Goal: Task Accomplishment & Management: Manage account settings

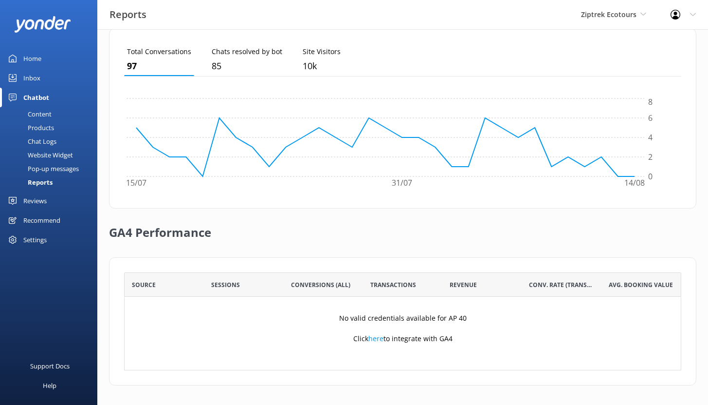
scroll to position [91, 550]
click at [627, 18] on span "Ziptrek Ecotours" at bounding box center [609, 14] width 56 height 9
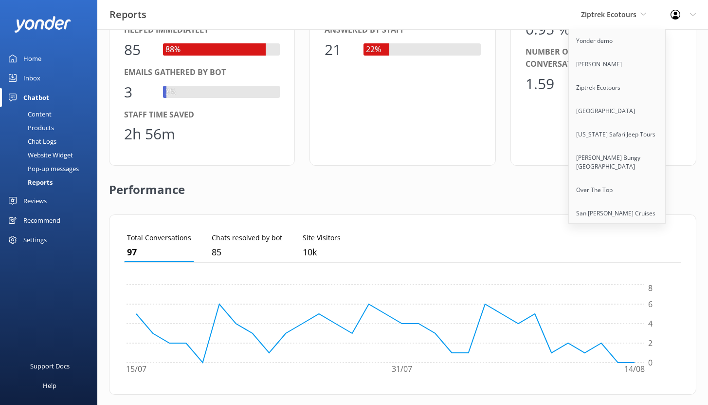
scroll to position [0, 0]
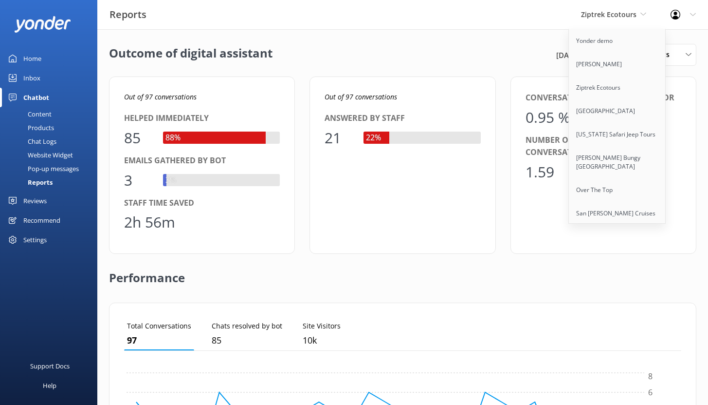
click at [45, 55] on link "Home" at bounding box center [48, 58] width 97 height 19
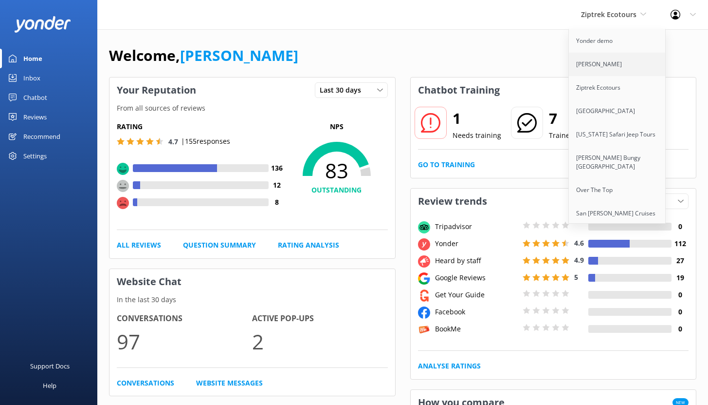
click at [587, 70] on link "[PERSON_NAME]" at bounding box center [617, 64] width 97 height 23
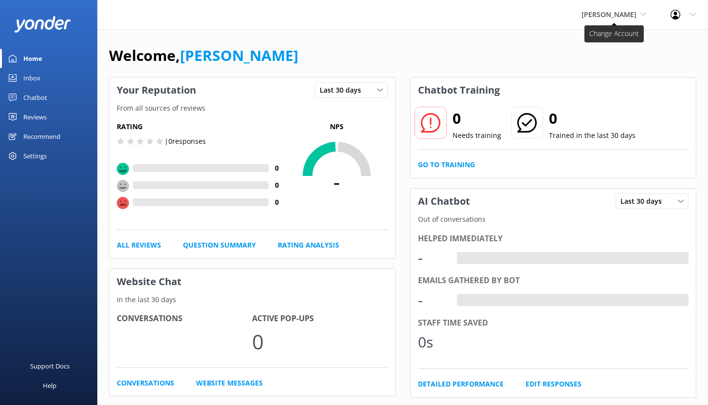
click at [622, 18] on span "[PERSON_NAME]" at bounding box center [609, 14] width 55 height 9
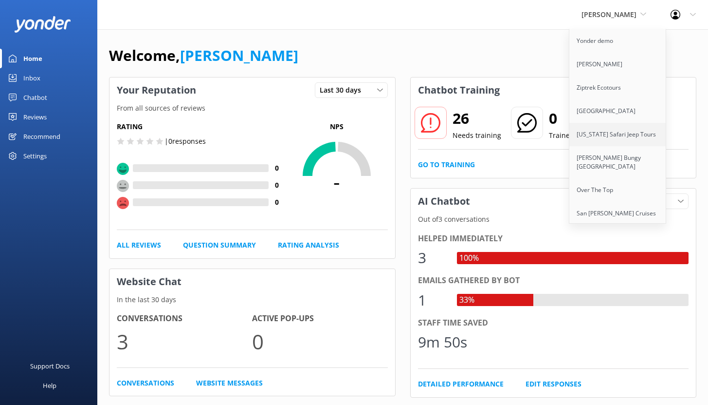
scroll to position [119, 0]
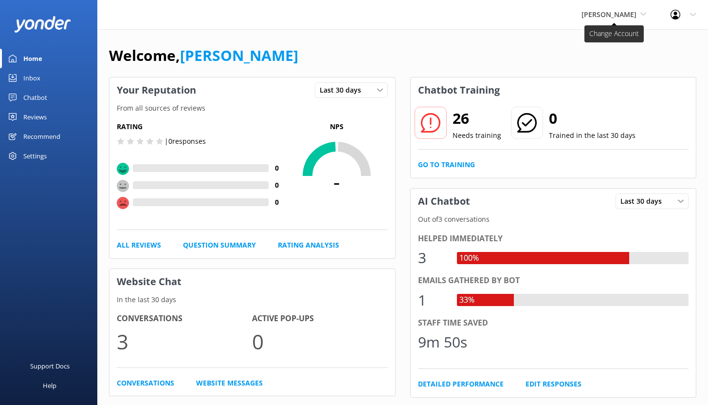
click at [621, 17] on span "[PERSON_NAME]" at bounding box center [609, 14] width 55 height 9
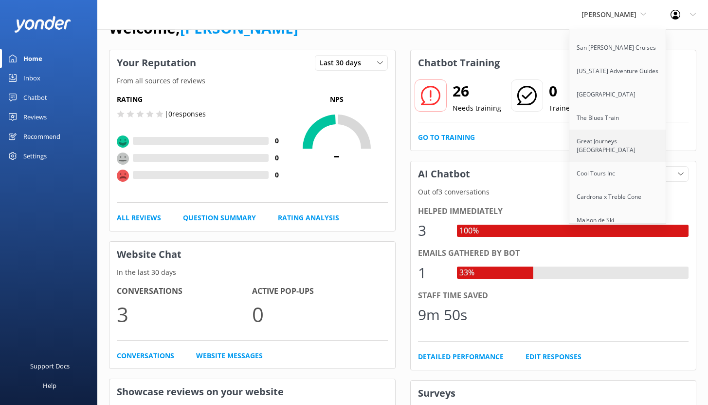
scroll to position [44, 0]
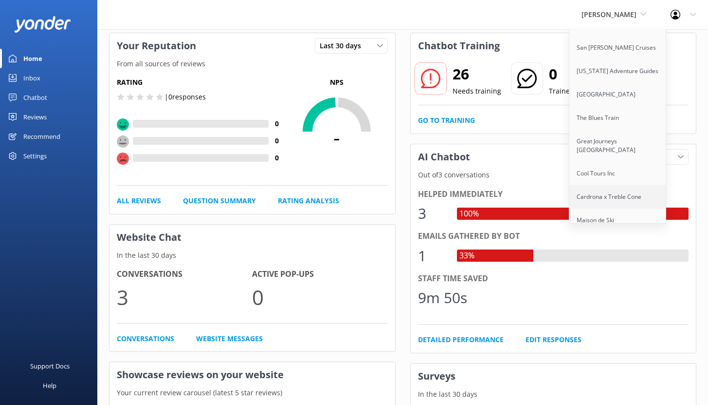
click at [606, 186] on link "Cardrona x Treble Cone" at bounding box center [618, 196] width 97 height 23
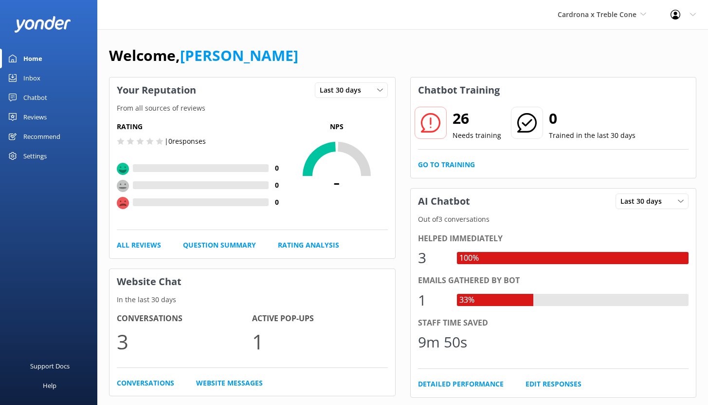
click at [32, 95] on div "Chatbot" at bounding box center [35, 97] width 24 height 19
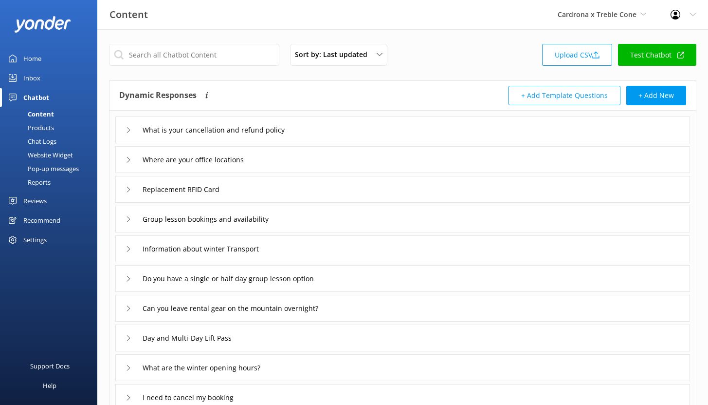
click at [56, 139] on div "Chat Logs" at bounding box center [31, 141] width 51 height 14
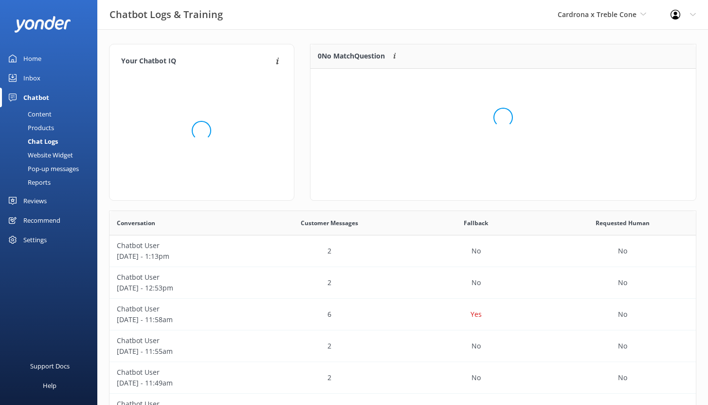
scroll to position [115, 378]
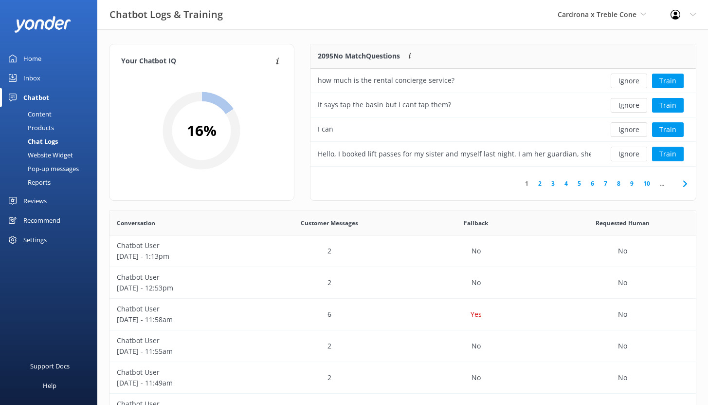
click at [48, 181] on div "Reports" at bounding box center [28, 182] width 45 height 14
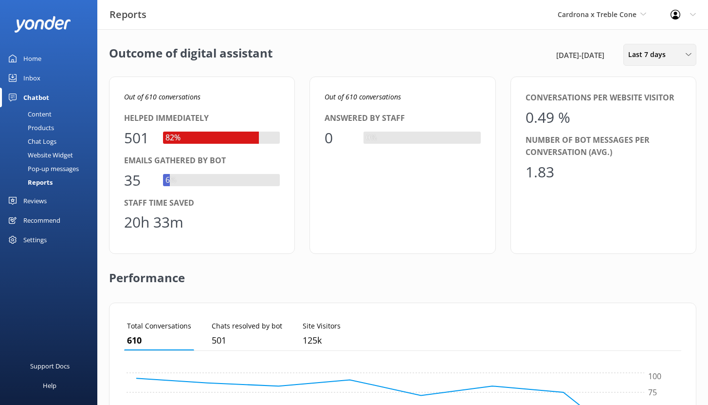
click at [648, 51] on span "Last 7 days" at bounding box center [650, 54] width 43 height 11
click at [648, 95] on div "Last 30 days" at bounding box center [646, 98] width 35 height 10
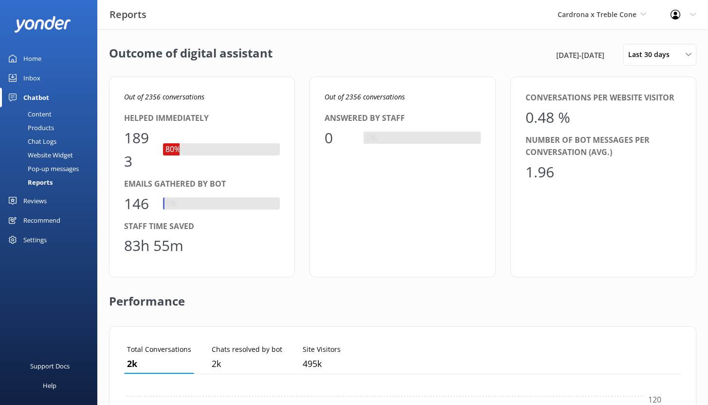
scroll to position [91, 550]
click at [26, 57] on div "Home" at bounding box center [32, 58] width 18 height 19
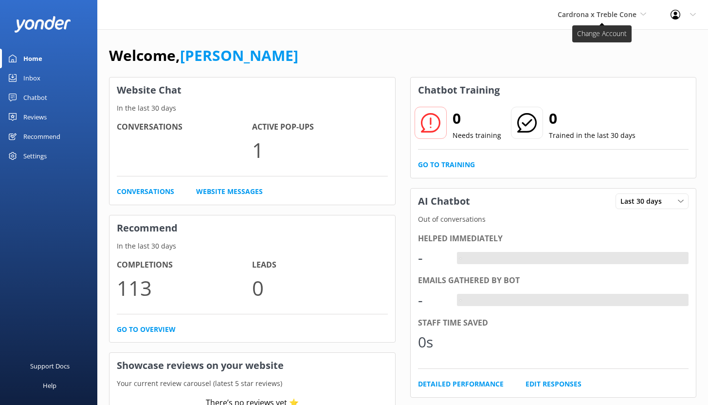
click at [616, 15] on span "Cardrona x Treble Cone" at bounding box center [597, 14] width 79 height 9
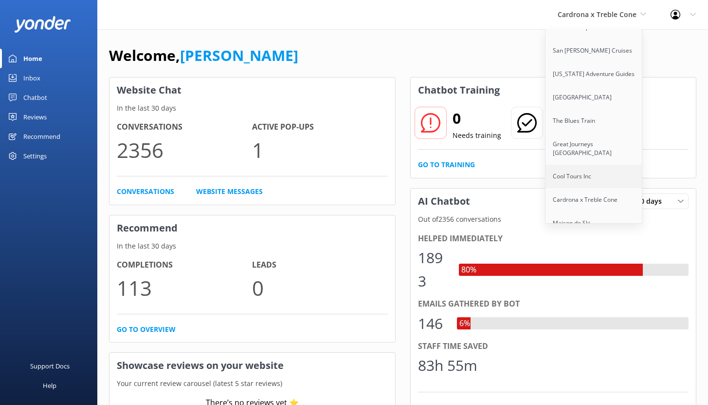
scroll to position [166, 0]
click at [580, 208] on link "Maison de Ski" at bounding box center [594, 219] width 97 height 23
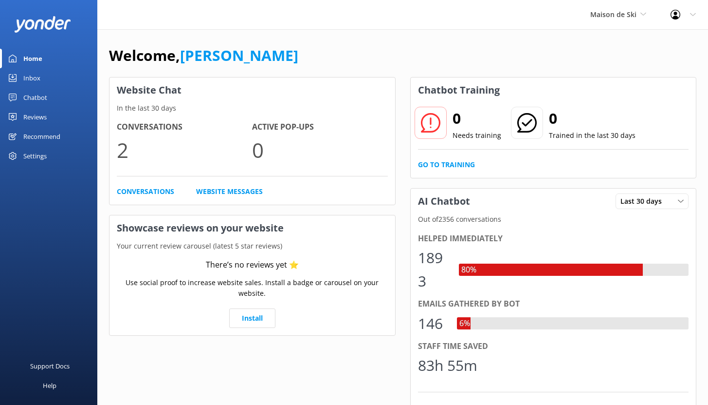
click at [38, 100] on div "Chatbot" at bounding box center [35, 97] width 24 height 19
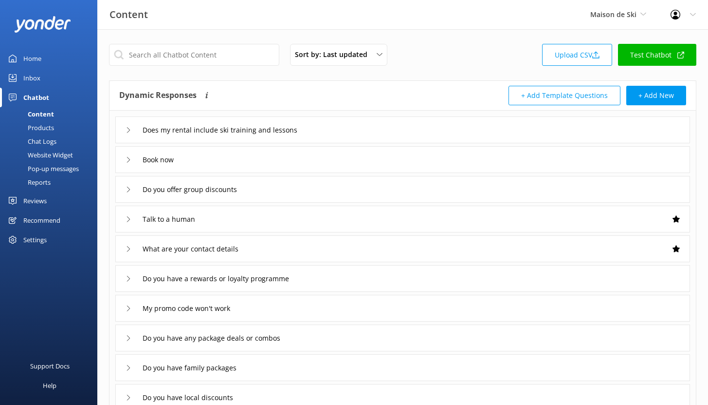
click at [36, 183] on div "Reports" at bounding box center [28, 182] width 45 height 14
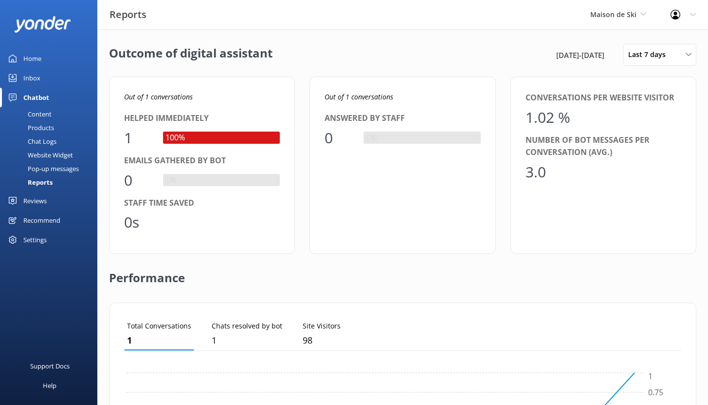
click at [35, 75] on div "Inbox" at bounding box center [31, 77] width 17 height 19
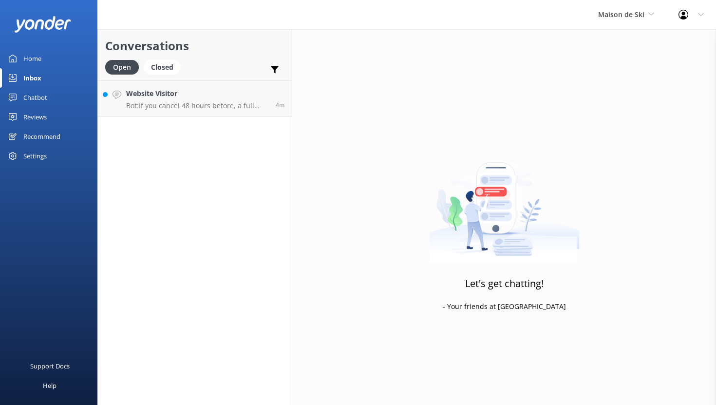
click at [47, 55] on link "Home" at bounding box center [48, 58] width 97 height 19
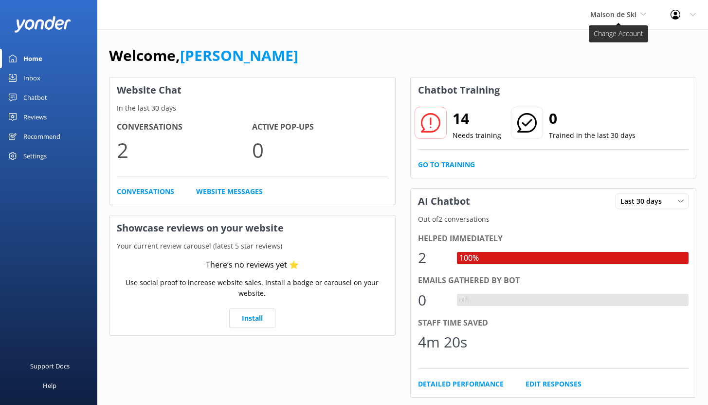
click at [620, 10] on span "Maison de Ski" at bounding box center [614, 14] width 46 height 9
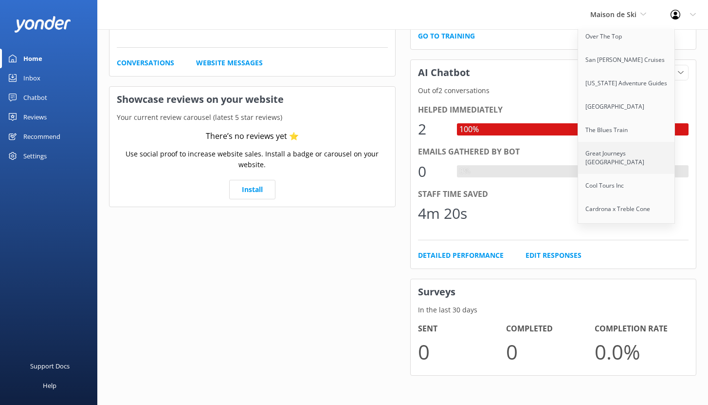
scroll to position [166, 0]
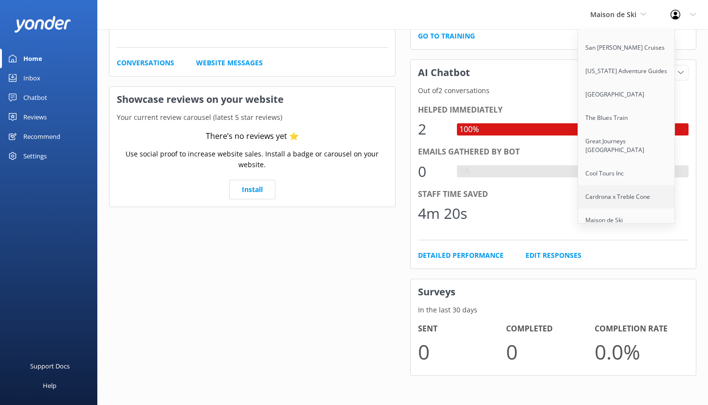
click at [621, 187] on link "Cardrona x Treble Cone" at bounding box center [626, 196] width 97 height 23
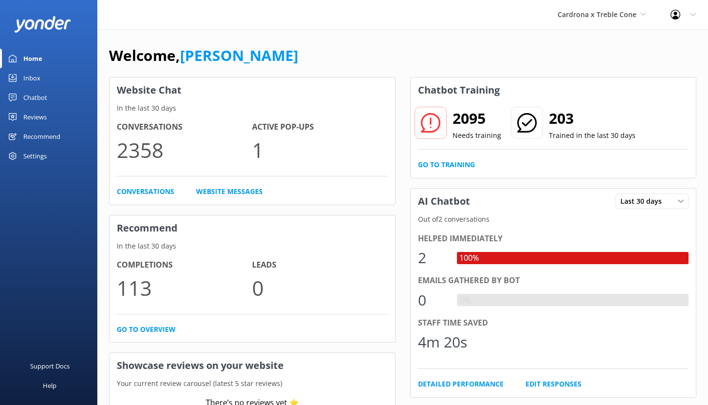
click at [31, 58] on div "Home" at bounding box center [32, 58] width 19 height 19
click at [36, 94] on div "Chatbot" at bounding box center [35, 97] width 24 height 19
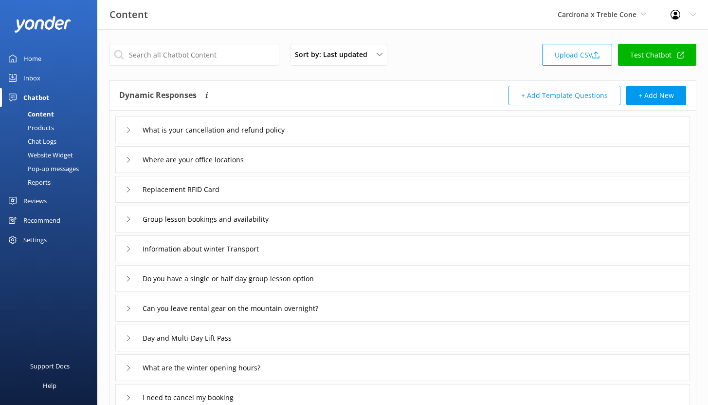
click at [42, 126] on div "Products" at bounding box center [30, 128] width 48 height 14
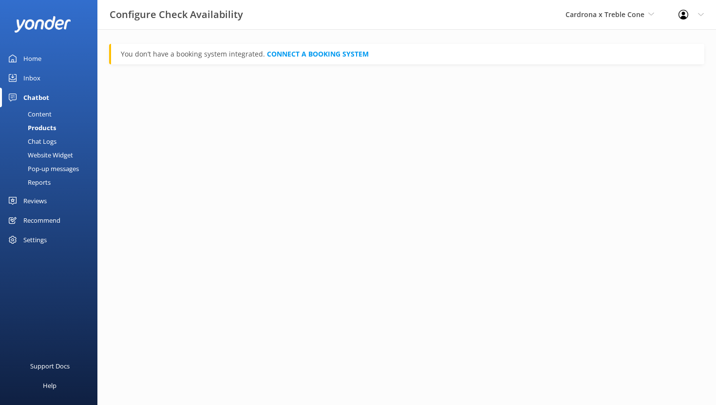
click at [54, 143] on div "Chat Logs" at bounding box center [31, 141] width 51 height 14
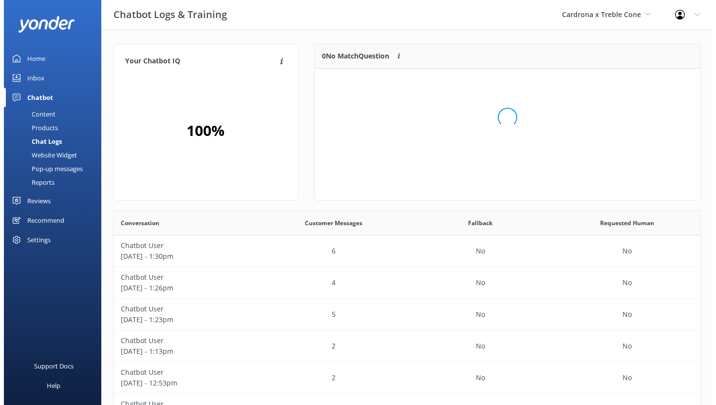
scroll to position [115, 378]
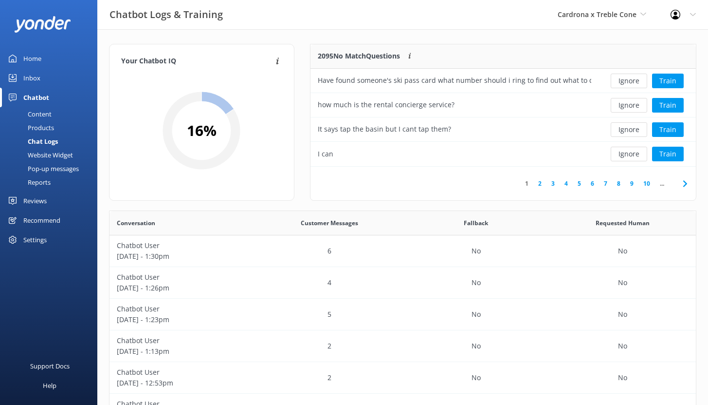
click at [51, 154] on div "Website Widget" at bounding box center [39, 155] width 67 height 14
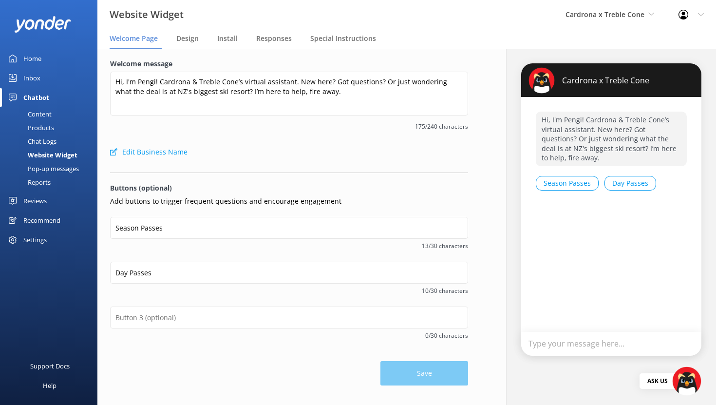
click at [47, 168] on div "Pop-up messages" at bounding box center [42, 169] width 73 height 14
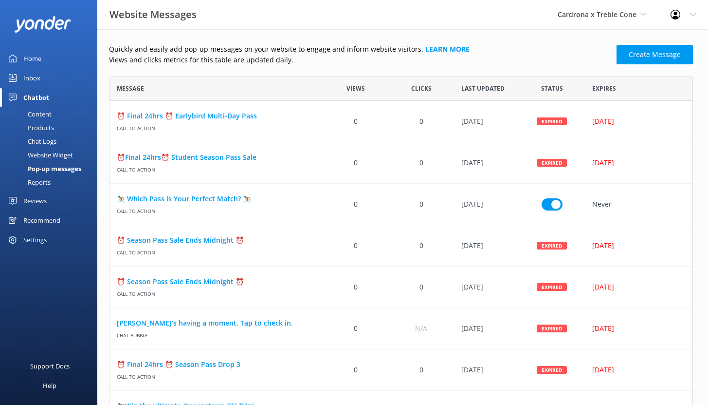
click at [43, 183] on div "Reports" at bounding box center [28, 182] width 45 height 14
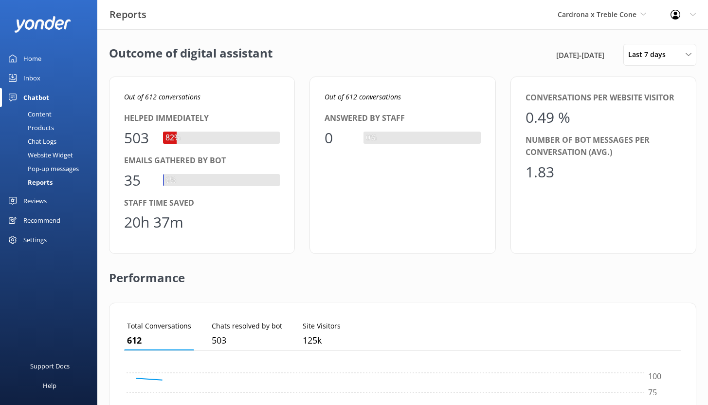
scroll to position [91, 550]
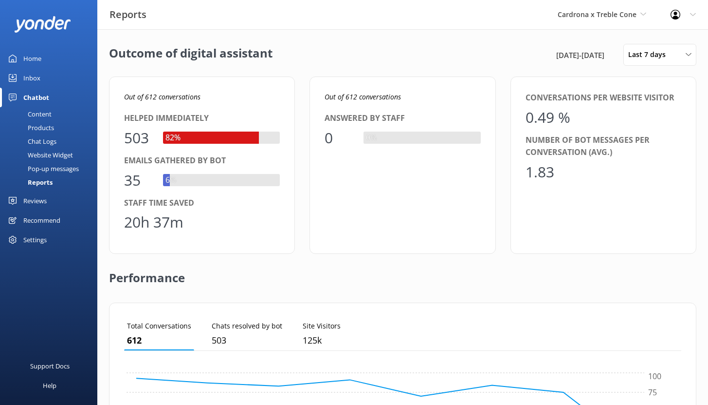
click at [43, 58] on link "Home" at bounding box center [48, 58] width 97 height 19
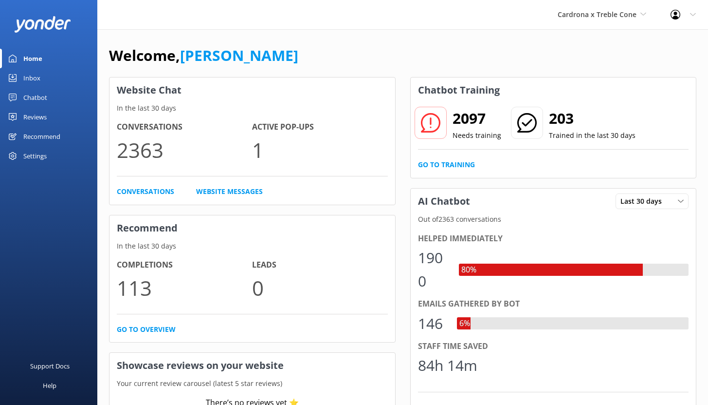
click at [32, 97] on div "Chatbot" at bounding box center [35, 97] width 24 height 19
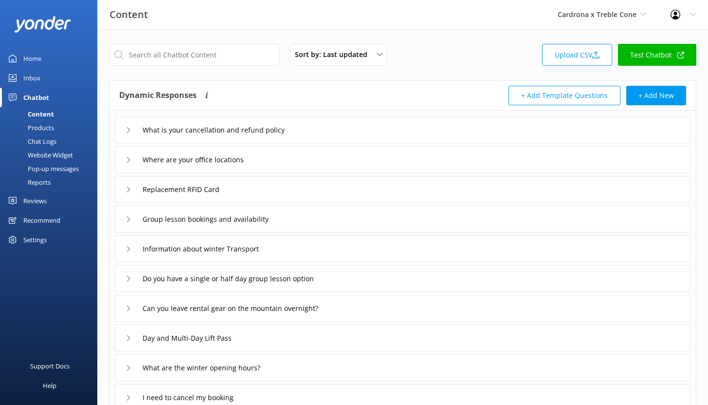
click at [43, 181] on div "Reports" at bounding box center [28, 182] width 45 height 14
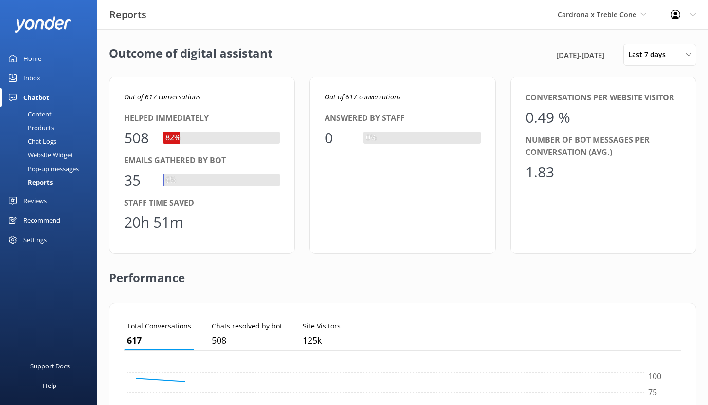
scroll to position [91, 550]
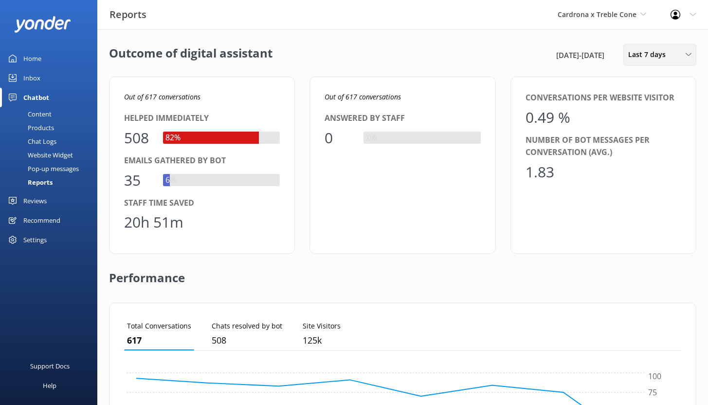
click at [655, 58] on span "Last 7 days" at bounding box center [650, 54] width 43 height 11
click at [659, 100] on div "Last 30 days" at bounding box center [646, 98] width 35 height 10
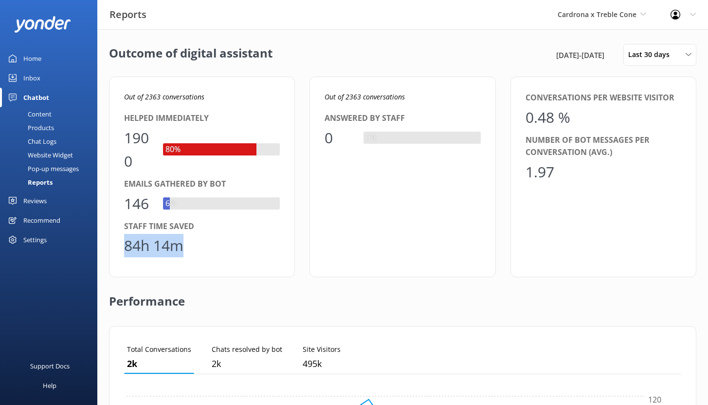
drag, startPoint x: 127, startPoint y: 242, endPoint x: 198, endPoint y: 244, distance: 71.1
click at [198, 244] on div "84h 14m" at bounding box center [202, 245] width 156 height 23
drag, startPoint x: 129, startPoint y: 136, endPoint x: 146, endPoint y: 159, distance: 28.9
click at [146, 159] on div "1900" at bounding box center [138, 149] width 29 height 47
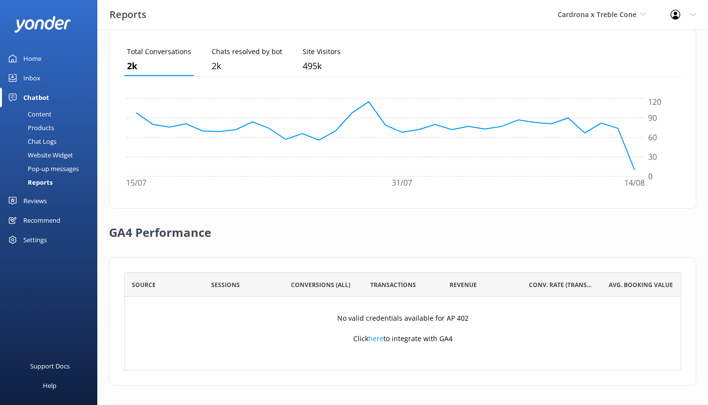
scroll to position [0, 0]
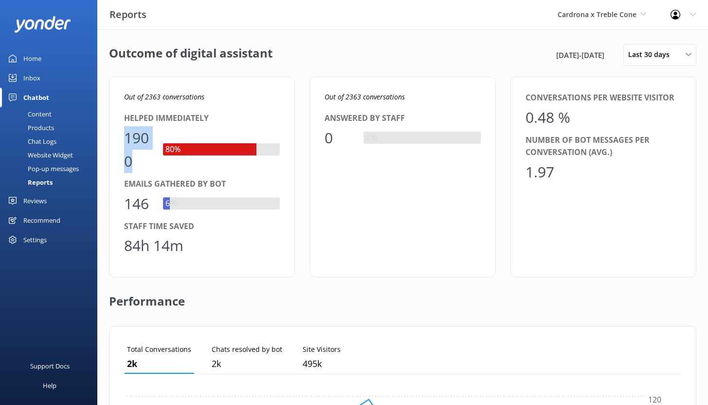
click at [35, 200] on div "Reviews" at bounding box center [34, 200] width 23 height 19
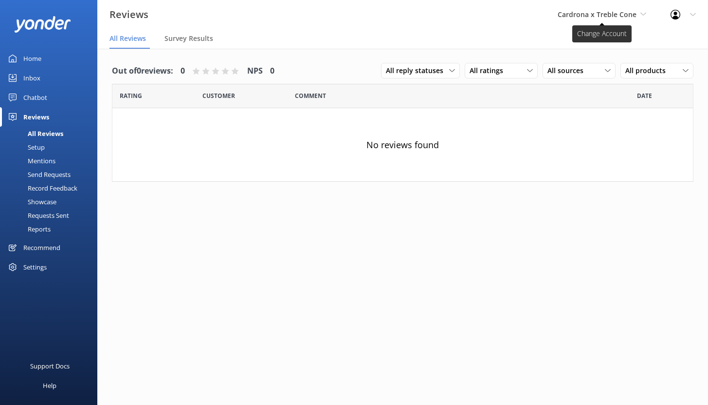
click at [602, 15] on span "Cardrona x Treble Cone" at bounding box center [597, 14] width 79 height 9
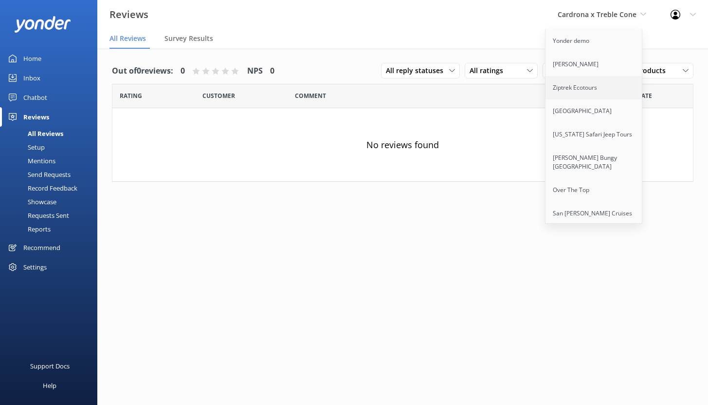
click at [585, 88] on link "Ziptrek Ecotours" at bounding box center [594, 87] width 97 height 23
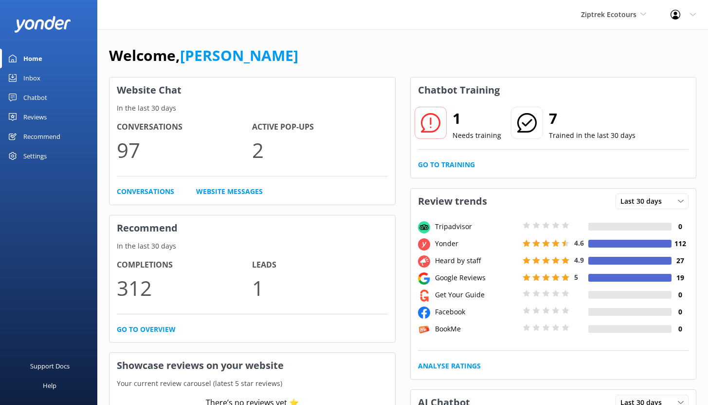
click at [26, 113] on div "Reviews" at bounding box center [34, 116] width 23 height 19
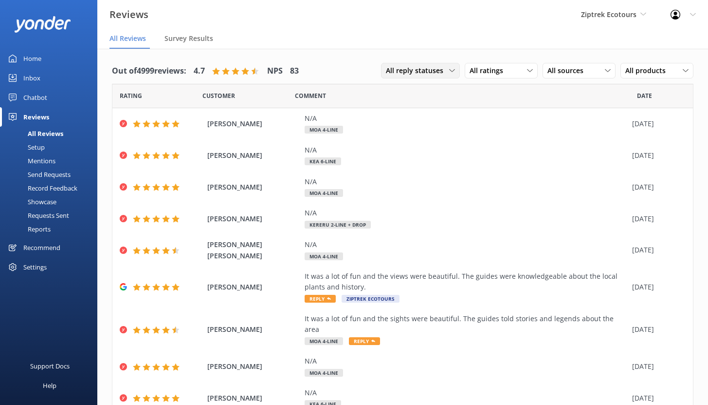
click at [413, 69] on span "All reply statuses" at bounding box center [417, 70] width 63 height 11
click at [408, 112] on div "Needs a reply" at bounding box center [405, 111] width 37 height 10
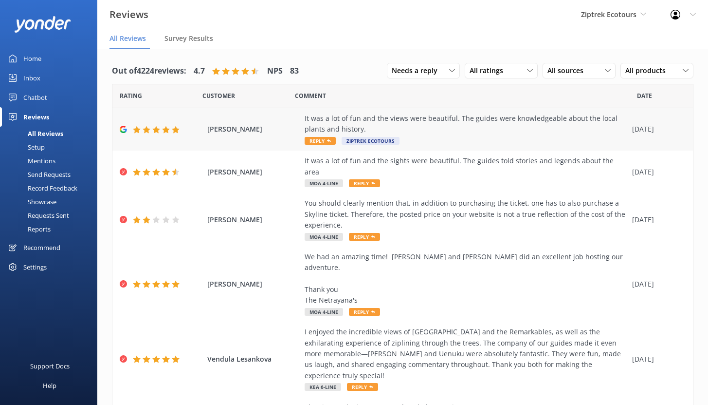
click at [470, 133] on div "It was a lot of fun and the views were beautiful. The guides were knowledgeable…" at bounding box center [466, 124] width 323 height 22
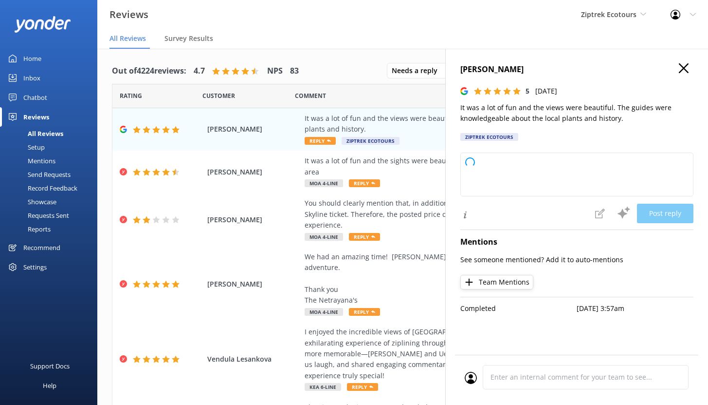
type textarea "Kia ora, Thank you so much for your wonderful feedback! We're glad you enjoyed …"
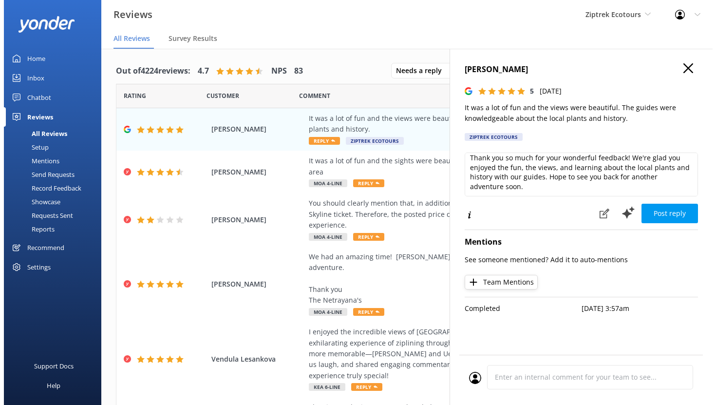
scroll to position [25, 0]
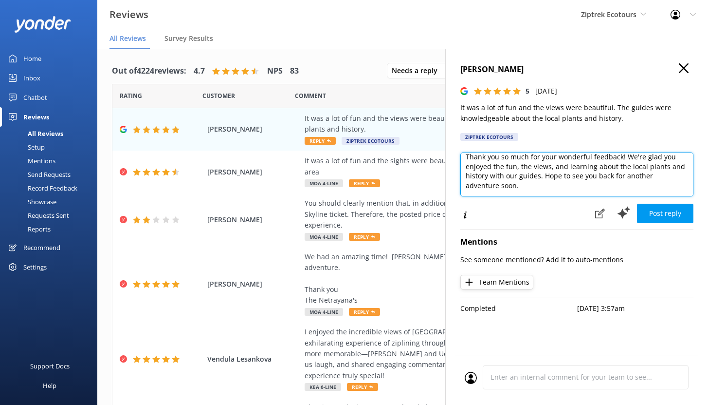
drag, startPoint x: 524, startPoint y: 183, endPoint x: 454, endPoint y: 161, distance: 73.5
click at [454, 161] on div "Mikayla Huber 5 Wed, 13th Aug 2025 It was a lot of fun and the views were beaut…" at bounding box center [577, 251] width 263 height 405
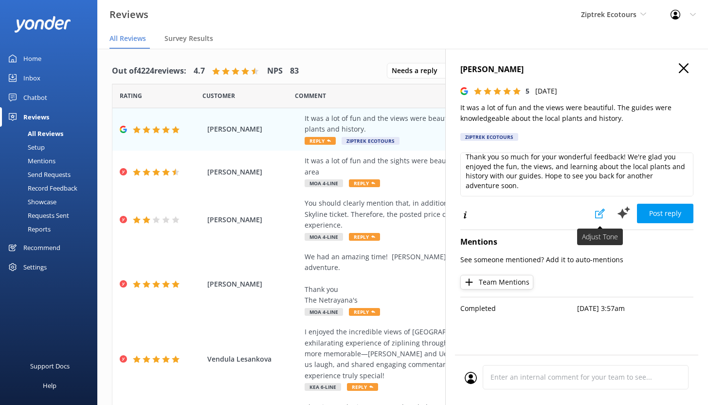
click at [600, 213] on use at bounding box center [600, 213] width 10 height 10
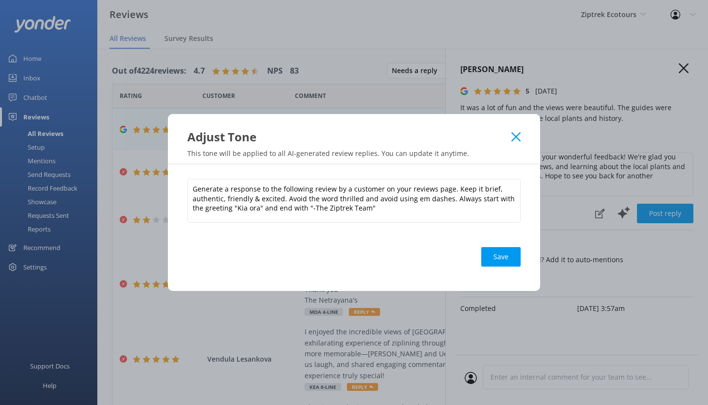
click at [514, 139] on use at bounding box center [516, 136] width 9 height 9
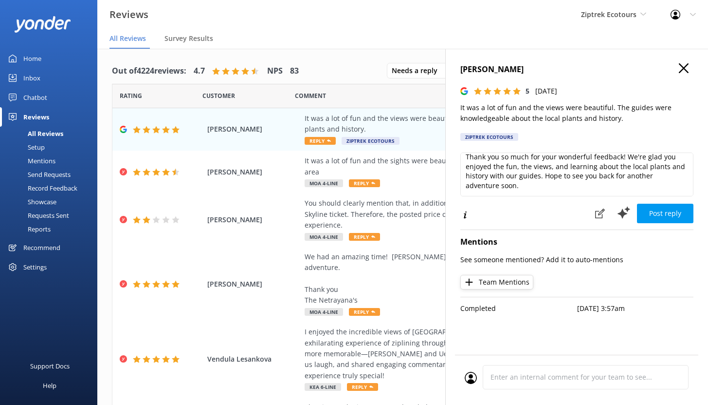
click at [684, 68] on use at bounding box center [684, 68] width 10 height 10
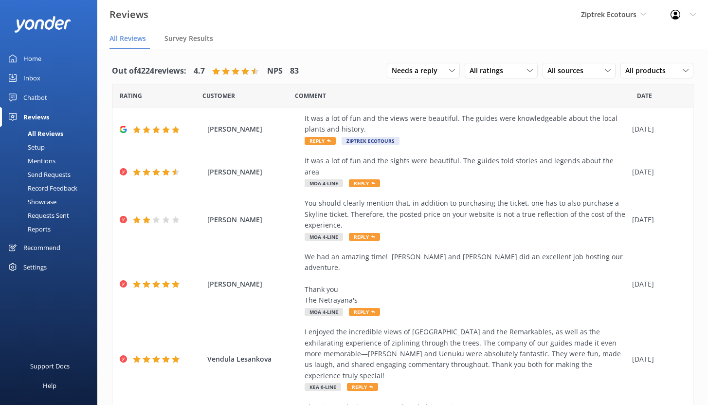
click at [48, 161] on div "Mentions" at bounding box center [31, 161] width 50 height 14
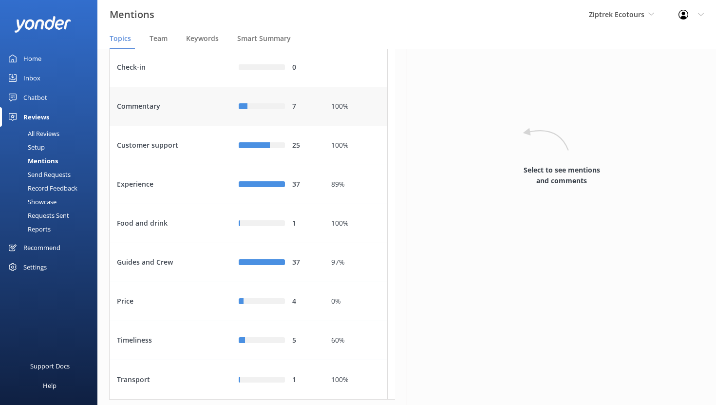
scroll to position [75, 0]
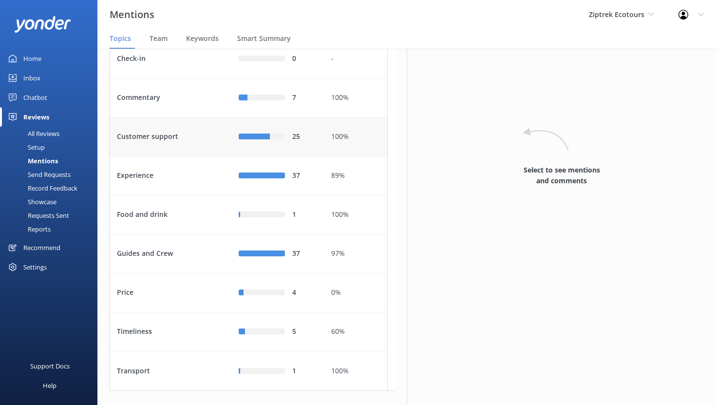
click at [182, 155] on div "Customer support" at bounding box center [171, 136] width 122 height 39
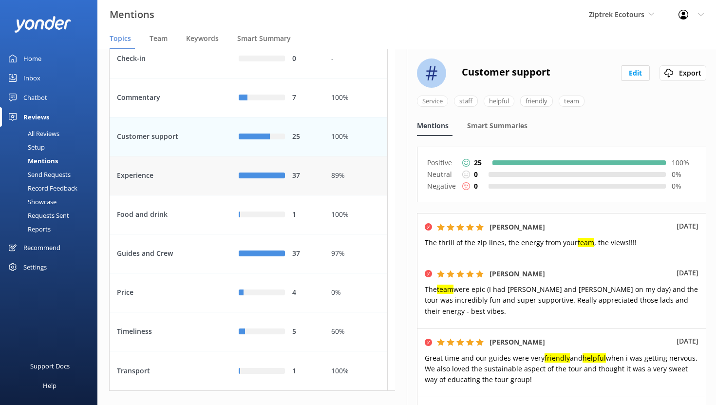
click at [187, 195] on div "Experience" at bounding box center [171, 175] width 122 height 39
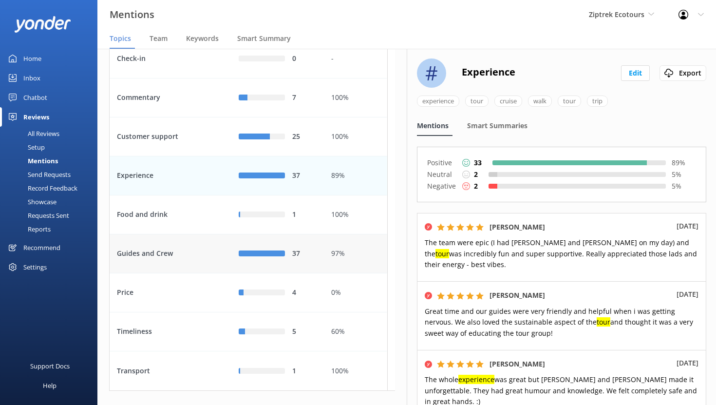
click at [187, 273] on div "Guides and Crew" at bounding box center [171, 253] width 122 height 39
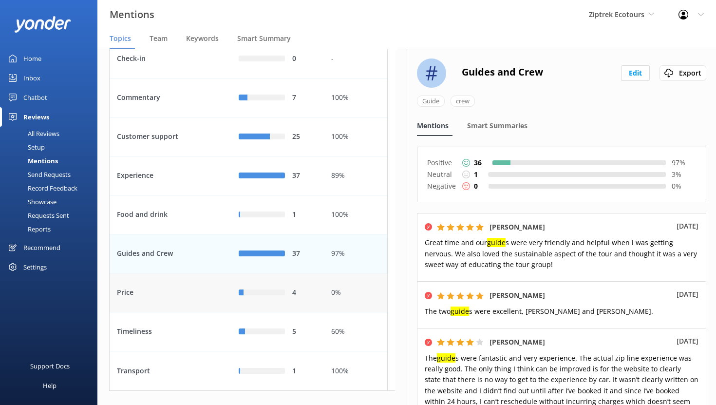
click at [178, 312] on div "Price" at bounding box center [171, 292] width 122 height 39
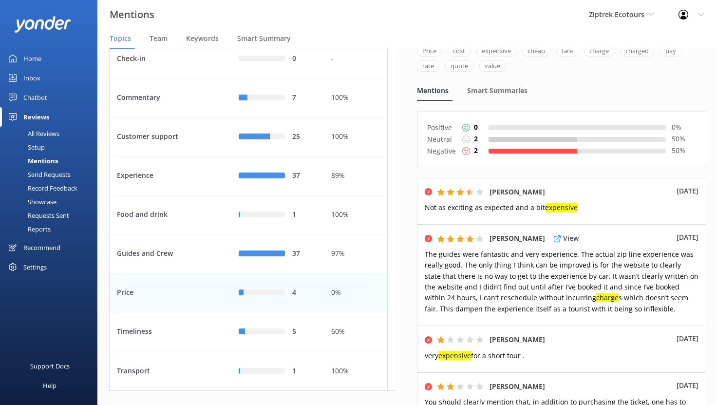
scroll to position [67, 0]
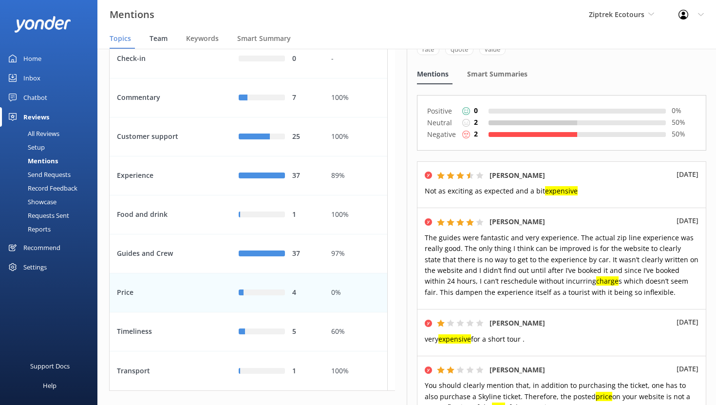
click at [159, 42] on span "Team" at bounding box center [158, 39] width 18 height 10
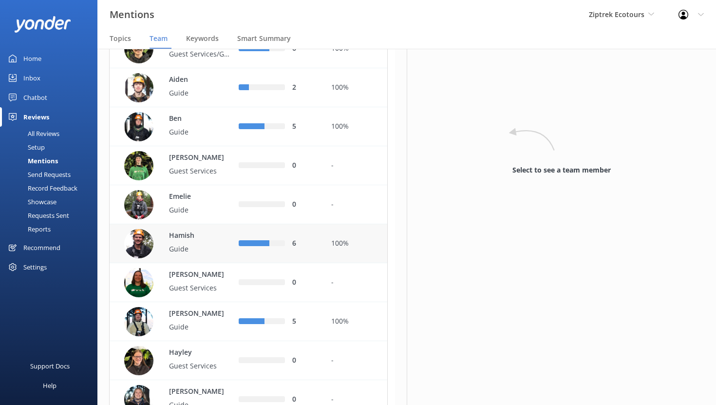
scroll to position [99, 0]
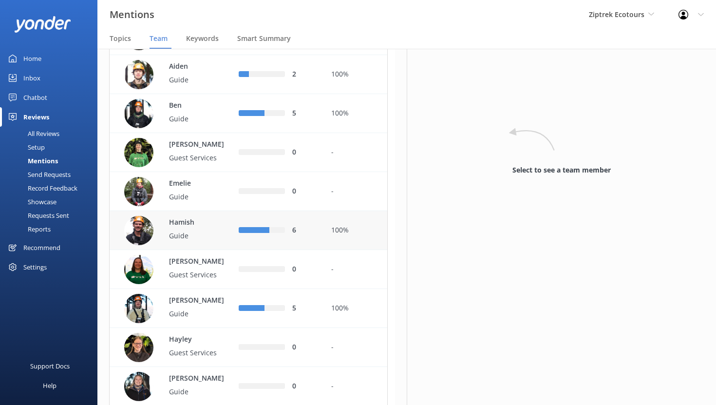
click at [219, 241] on p "Guide" at bounding box center [200, 235] width 63 height 11
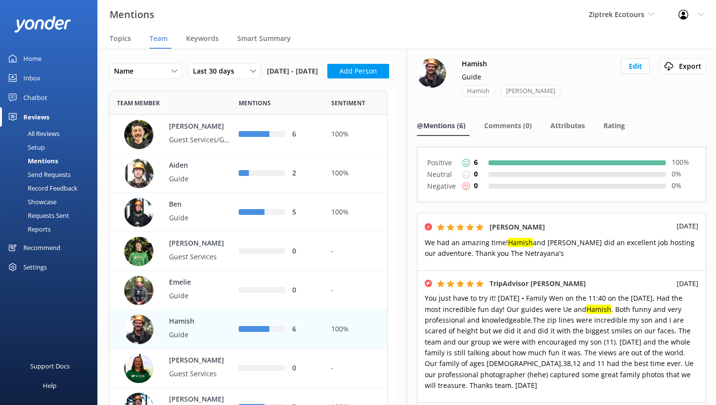
click at [39, 133] on div "All Reviews" at bounding box center [33, 134] width 54 height 14
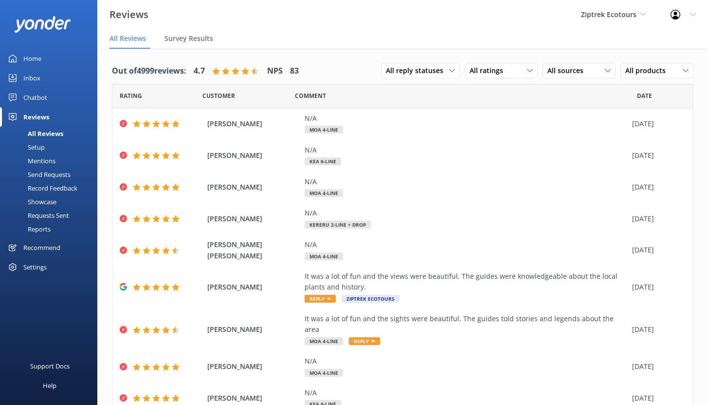
click at [40, 150] on div "Setup" at bounding box center [25, 147] width 39 height 14
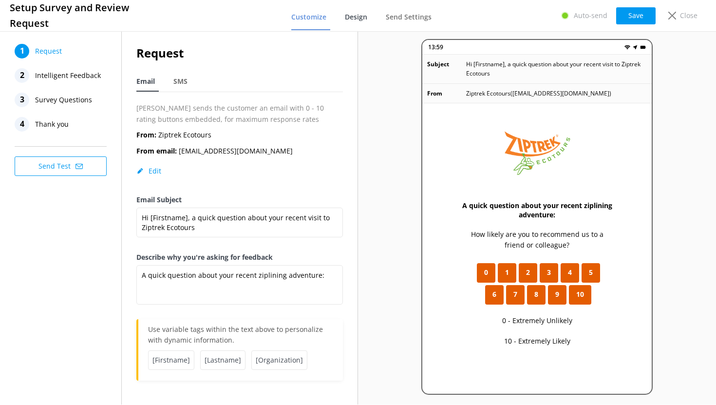
click at [357, 16] on span "Design" at bounding box center [356, 17] width 22 height 10
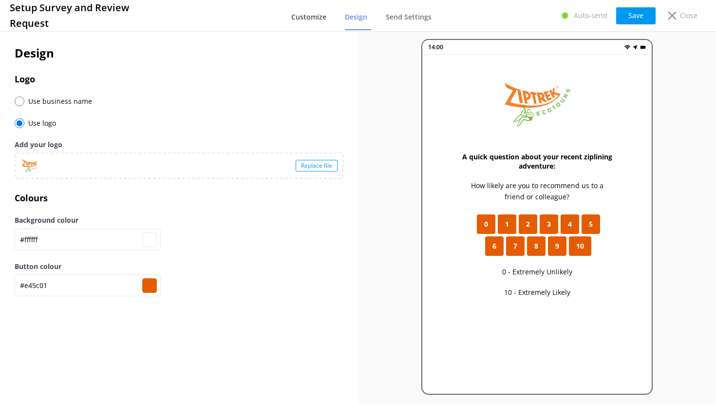
click at [313, 14] on span "Customize" at bounding box center [308, 17] width 35 height 10
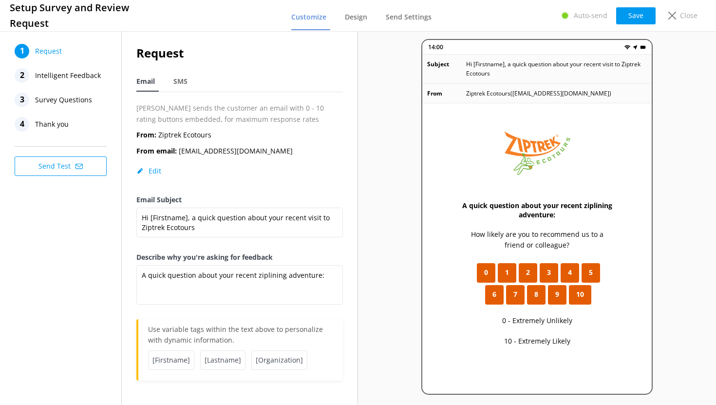
click at [54, 72] on span "Intelligent Feedback" at bounding box center [68, 75] width 66 height 15
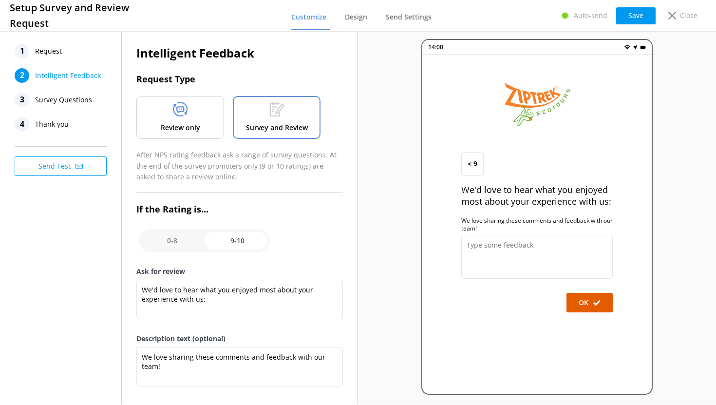
click at [170, 121] on div "Review only" at bounding box center [180, 117] width 88 height 43
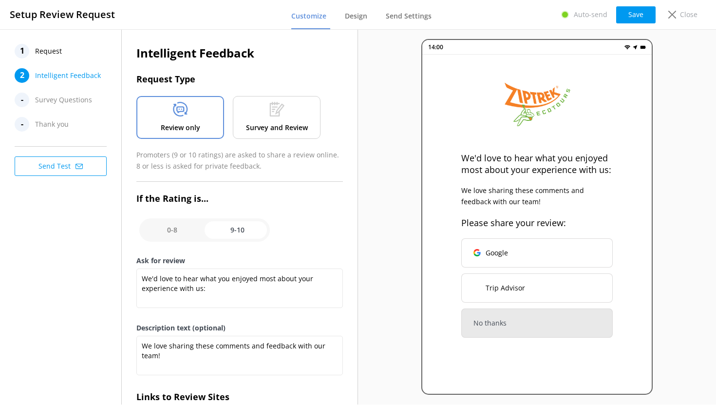
click at [179, 232] on input "checkbox" at bounding box center [204, 229] width 130 height 23
checkbox input "false"
type textarea "What could have made your experience with us more enjoyable?"
type textarea "Your feedback is important to help us improve"
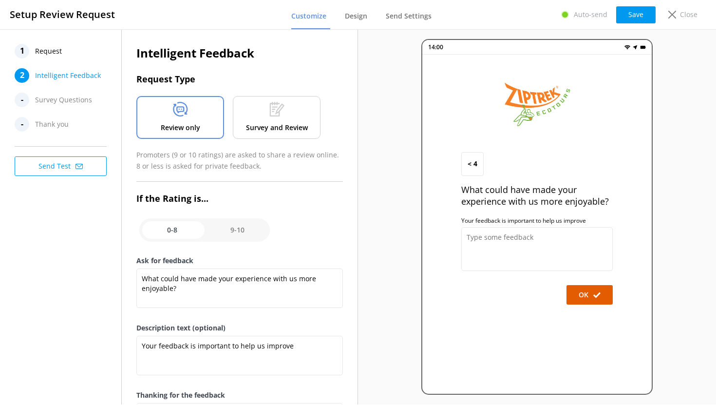
click at [224, 226] on input "checkbox" at bounding box center [204, 229] width 130 height 23
checkbox input "true"
type textarea "We'd love to hear what you enjoyed most about your experience with us:"
type textarea "We love sharing these comments and feedback with our team!"
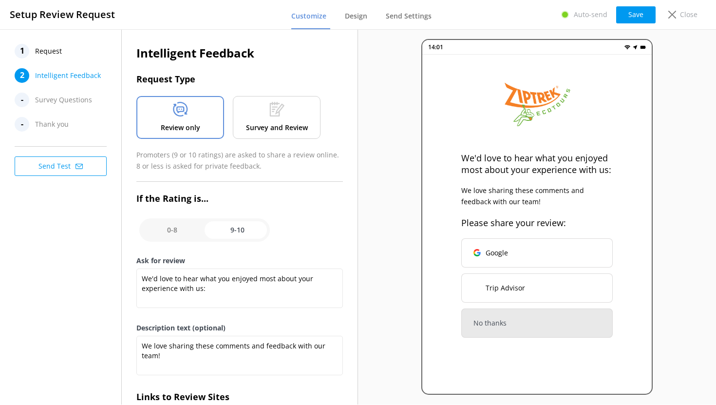
click at [179, 228] on input "checkbox" at bounding box center [204, 229] width 130 height 23
checkbox input "false"
type textarea "What could have made your experience with us more enjoyable?"
type textarea "Your feedback is important to help us improve"
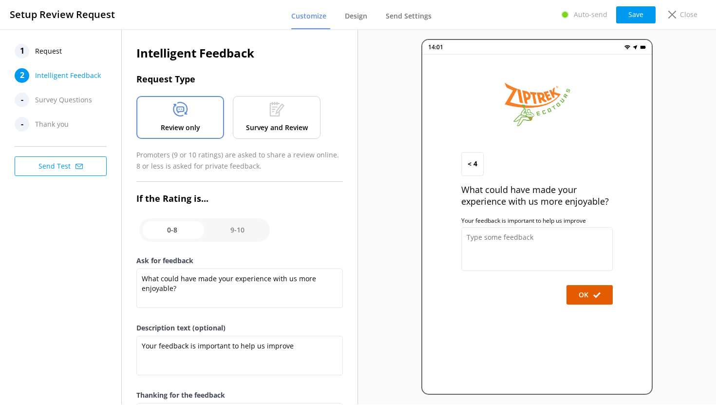
click at [229, 229] on input "checkbox" at bounding box center [204, 229] width 130 height 23
checkbox input "true"
type textarea "We'd love to hear what you enjoyed most about your experience with us:"
type textarea "We love sharing these comments and feedback with our team!"
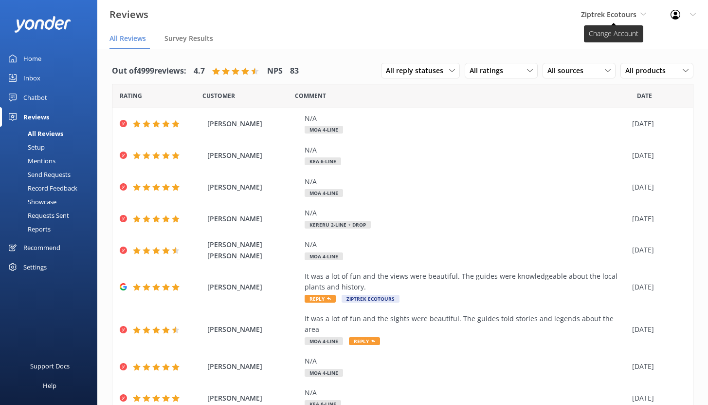
click at [627, 16] on span "Ziptrek Ecotours" at bounding box center [609, 14] width 56 height 9
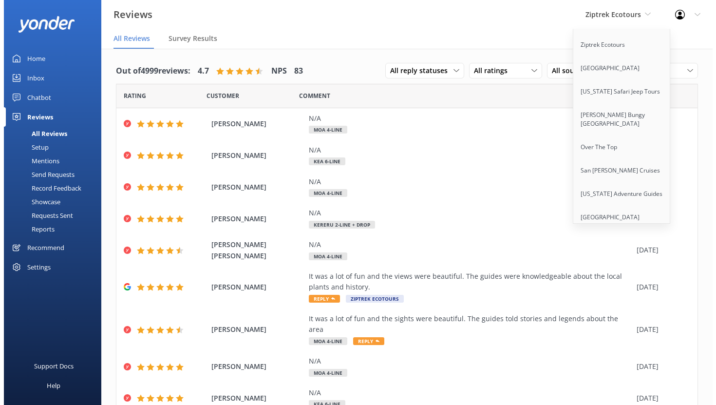
scroll to position [166, 0]
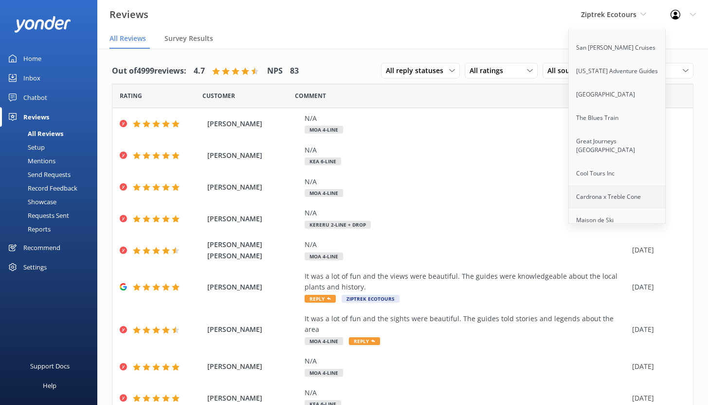
click at [608, 186] on link "Cardrona x Treble Cone" at bounding box center [617, 196] width 97 height 23
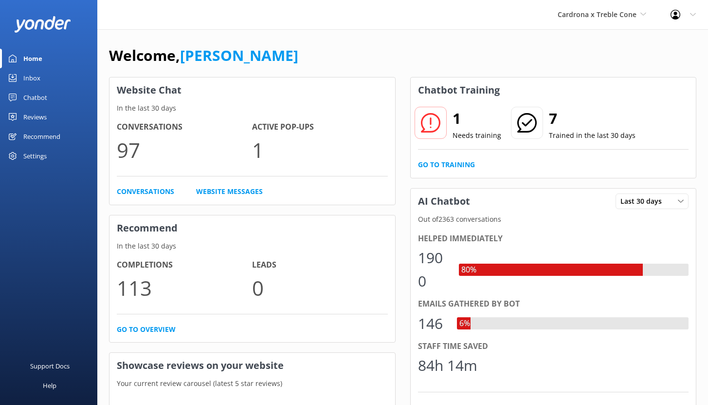
click at [40, 97] on div "Chatbot" at bounding box center [35, 97] width 24 height 19
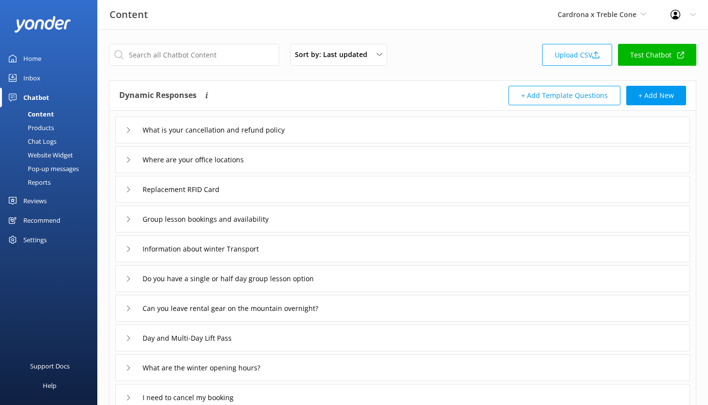
click at [45, 153] on div "Website Widget" at bounding box center [39, 155] width 67 height 14
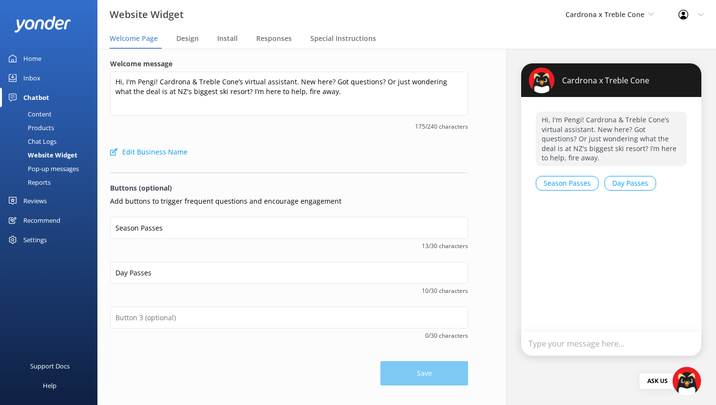
click at [52, 171] on div "Pop-up messages" at bounding box center [42, 169] width 73 height 14
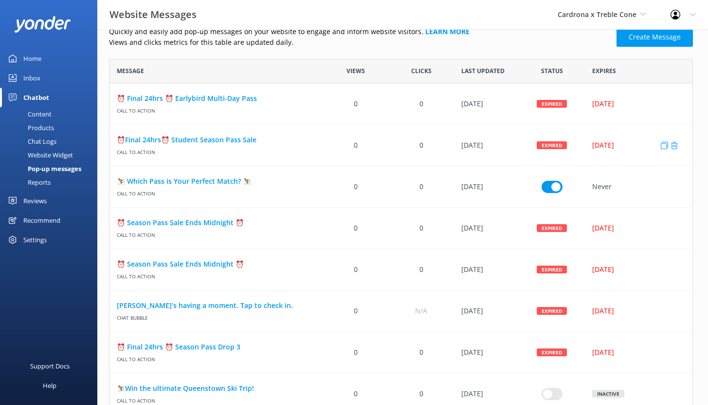
scroll to position [35, 0]
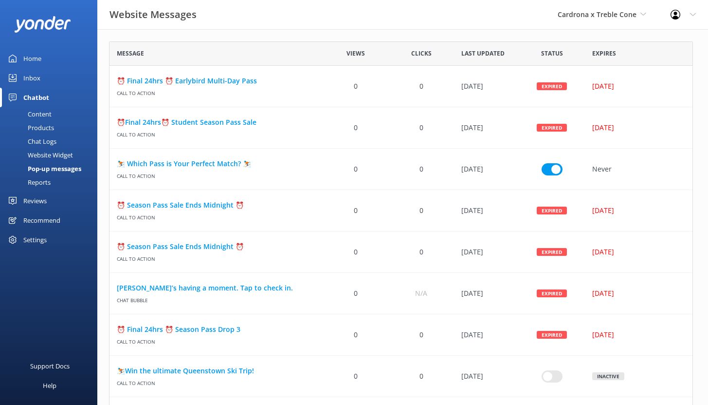
scroll to position [431, 577]
click at [198, 80] on link "⏰ Final 24hrs ⏰ Earlybird Multi-Day Pass" at bounding box center [216, 80] width 199 height 11
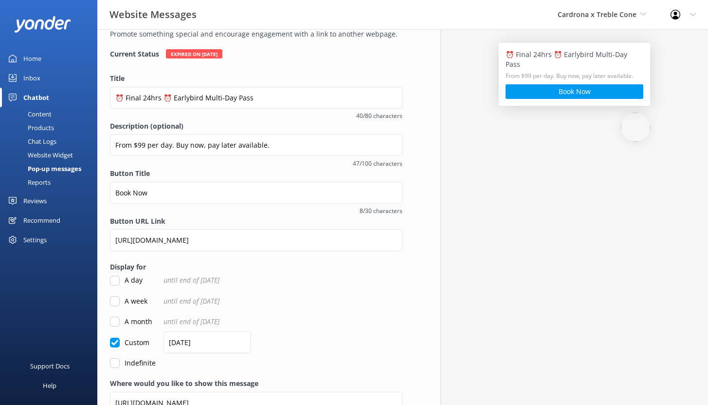
scroll to position [106, 0]
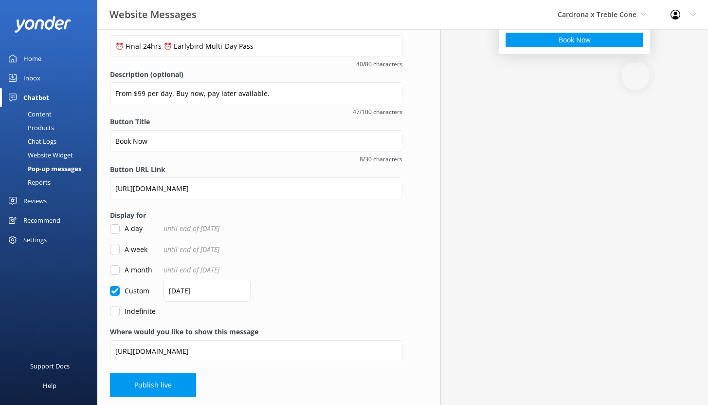
click at [42, 56] on link "Home" at bounding box center [48, 58] width 97 height 19
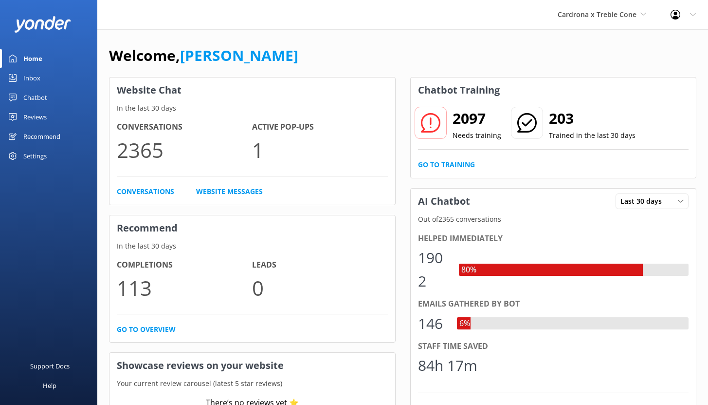
click at [36, 98] on div "Chatbot" at bounding box center [35, 97] width 24 height 19
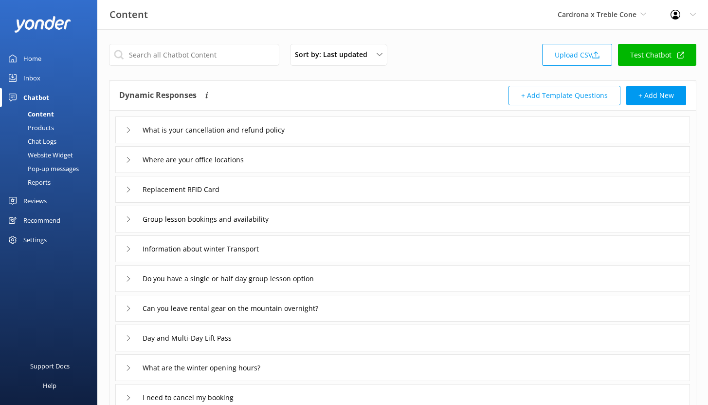
click at [51, 167] on div "Pop-up messages" at bounding box center [42, 169] width 73 height 14
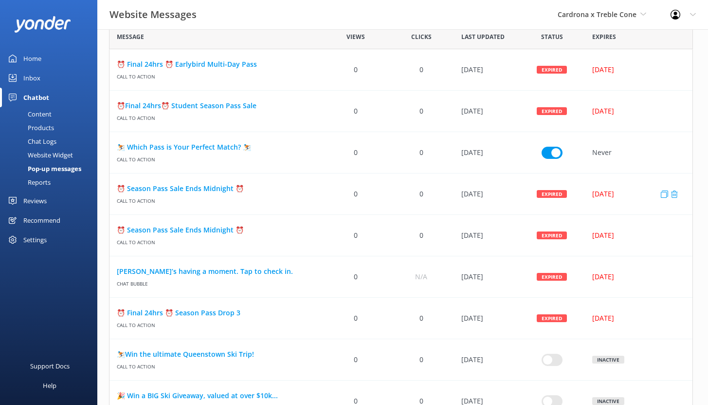
scroll to position [52, 0]
click at [35, 183] on div "Reports" at bounding box center [28, 182] width 45 height 14
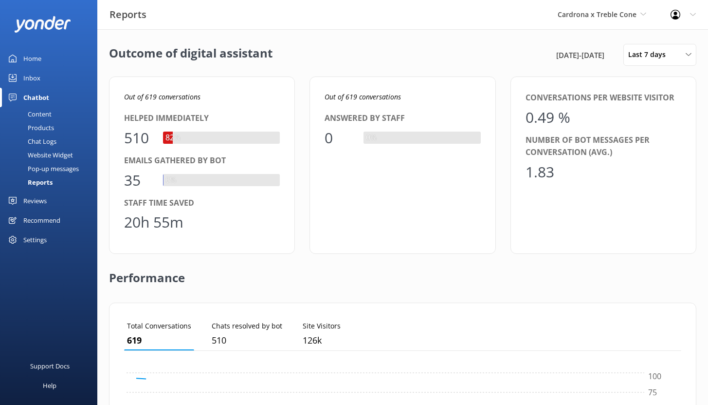
scroll to position [91, 550]
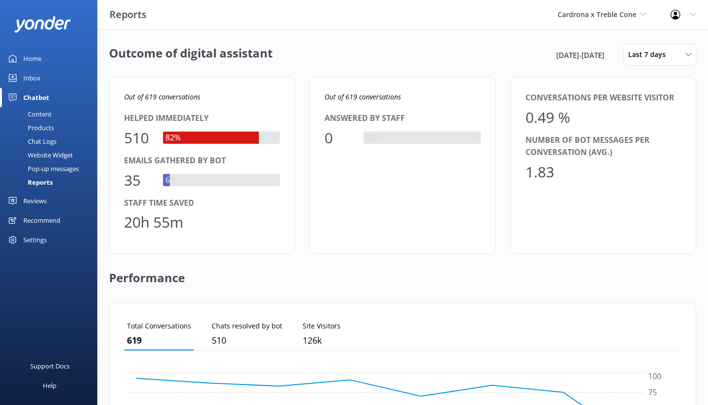
click at [38, 59] on div "Home" at bounding box center [32, 58] width 18 height 19
